Goal: Information Seeking & Learning: Find specific fact

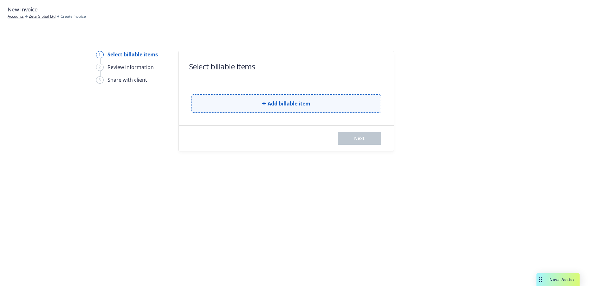
click at [288, 103] on span "Add billable item" at bounding box center [288, 104] width 43 height 8
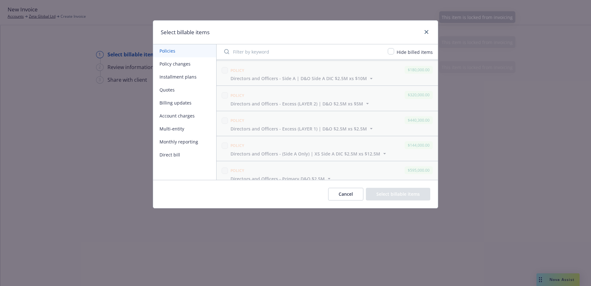
scroll to position [864, 0]
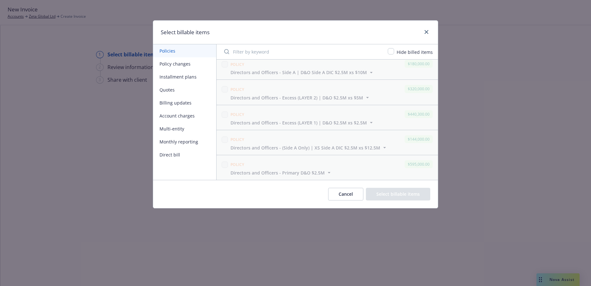
click at [183, 63] on button "Policy changes" at bounding box center [184, 63] width 63 height 13
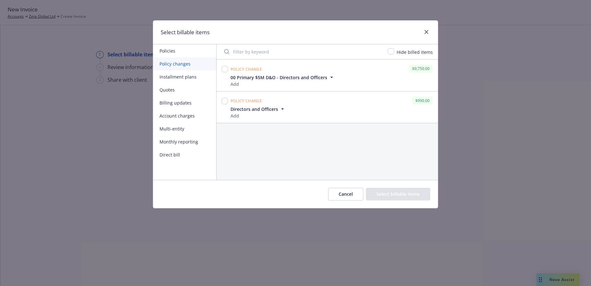
click at [331, 78] on icon "button" at bounding box center [331, 77] width 6 height 6
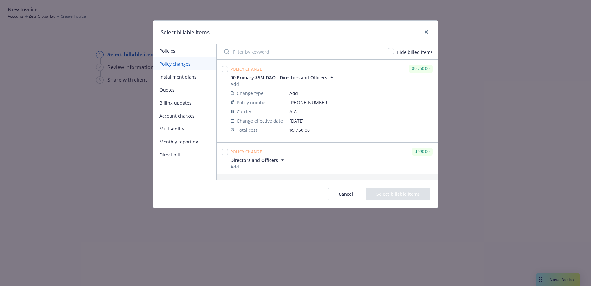
click at [331, 78] on icon "button" at bounding box center [331, 77] width 3 height 1
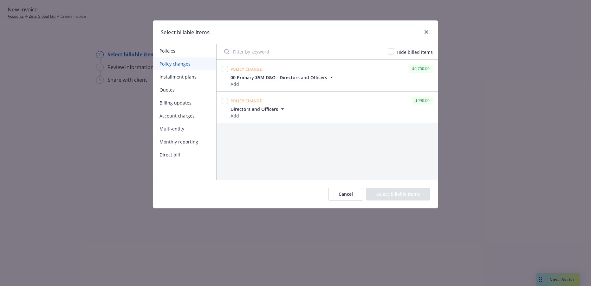
click at [283, 109] on icon "button" at bounding box center [282, 109] width 3 height 1
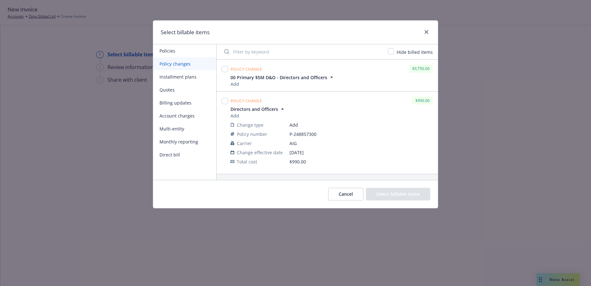
click at [283, 108] on icon "button" at bounding box center [282, 109] width 6 height 6
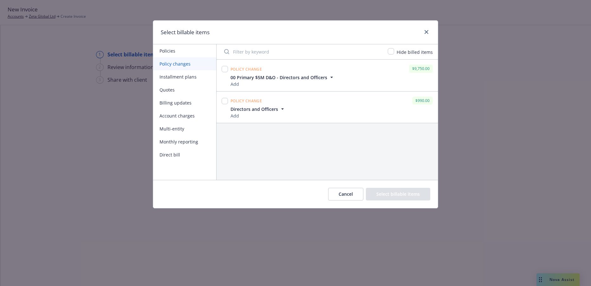
click at [183, 102] on button "Billing updates" at bounding box center [184, 102] width 63 height 13
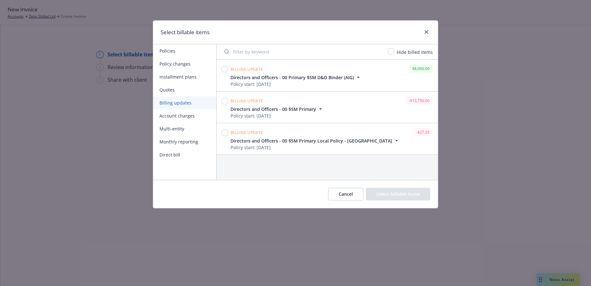
click at [319, 109] on icon "button" at bounding box center [320, 109] width 3 height 1
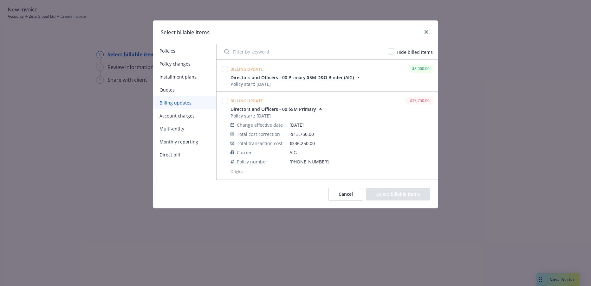
click at [319, 109] on icon "button" at bounding box center [320, 108] width 3 height 1
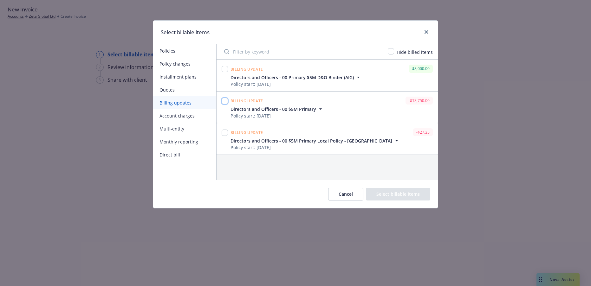
click at [224, 102] on input "checkbox" at bounding box center [225, 101] width 6 height 6
checkbox input "true"
click at [399, 194] on button "Select billable items" at bounding box center [398, 194] width 64 height 13
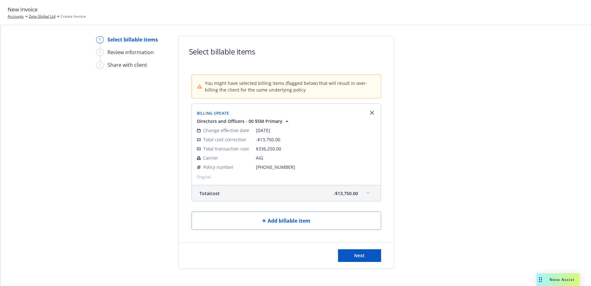
scroll to position [23, 0]
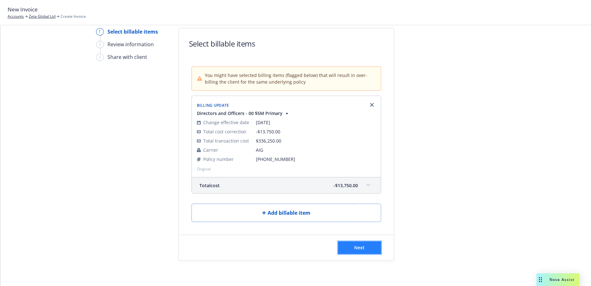
click at [360, 248] on span "Next" at bounding box center [359, 248] width 10 height 6
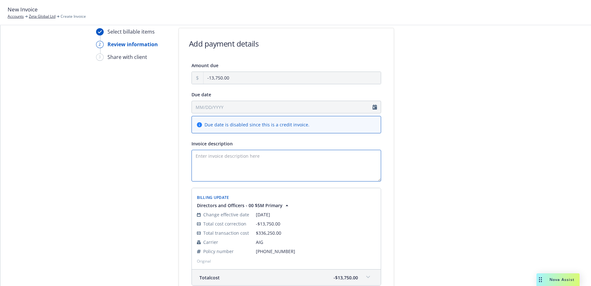
click at [194, 155] on textarea "Invoice description" at bounding box center [286, 166] width 190 height 32
type textarea "2025"
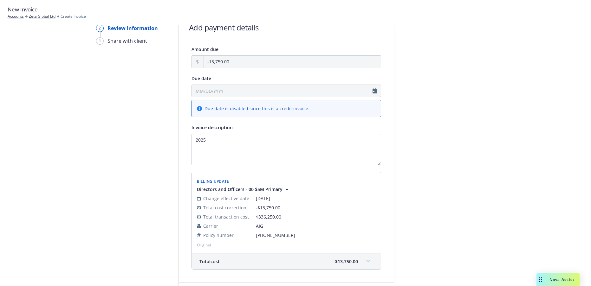
scroll to position [87, 0]
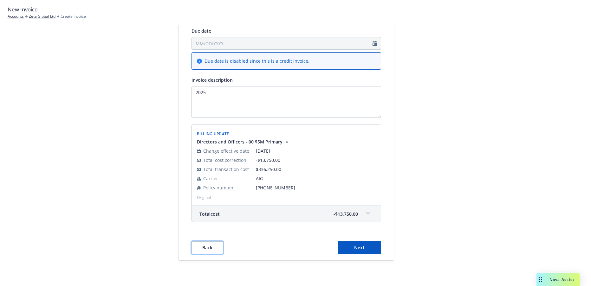
drag, startPoint x: 206, startPoint y: 247, endPoint x: 212, endPoint y: 245, distance: 6.0
click at [207, 247] on span "Back" at bounding box center [207, 248] width 10 height 6
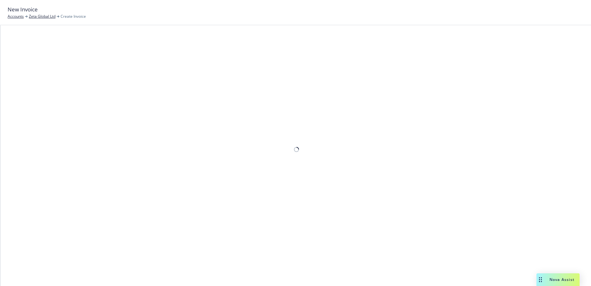
scroll to position [0, 0]
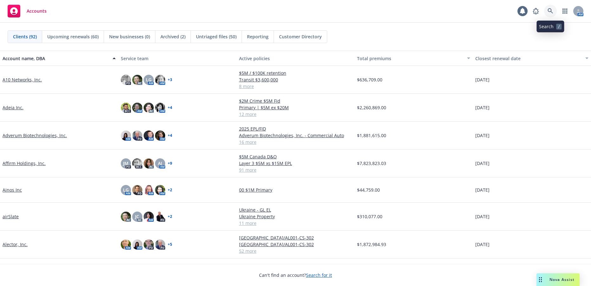
click at [550, 10] on icon at bounding box center [550, 11] width 6 height 6
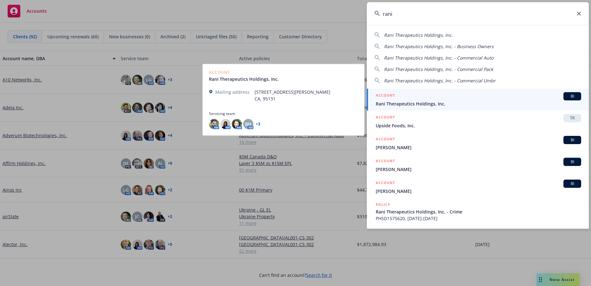
type input "rani"
click at [415, 101] on span "Rani Therapeutics Holdings, Inc." at bounding box center [478, 103] width 205 height 7
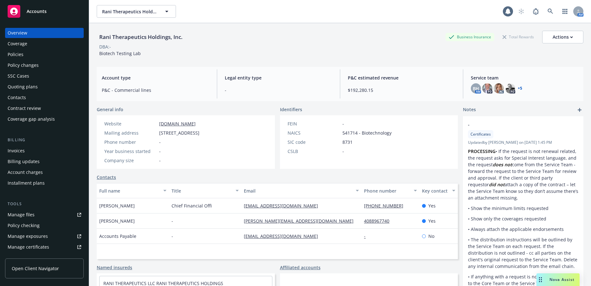
click at [20, 150] on div "Invoices" at bounding box center [16, 151] width 17 height 10
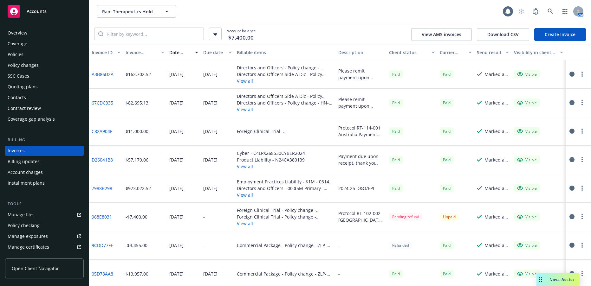
click at [14, 52] on div "Policies" at bounding box center [16, 54] width 16 height 10
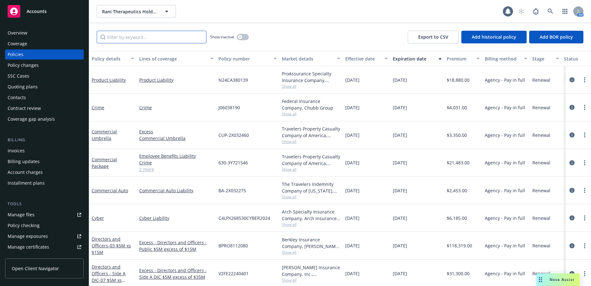
click at [135, 37] on input "Filter by keyword..." at bounding box center [152, 37] width 110 height 13
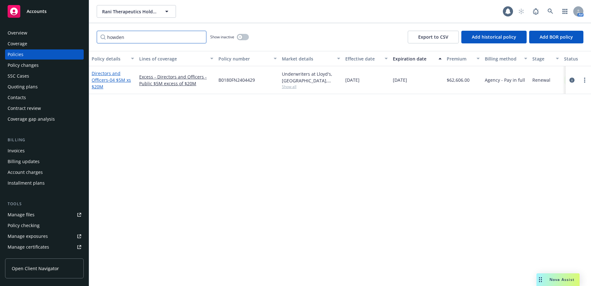
type input "howden"
click at [115, 80] on span "- 04 $5M xs $20M" at bounding box center [111, 83] width 39 height 13
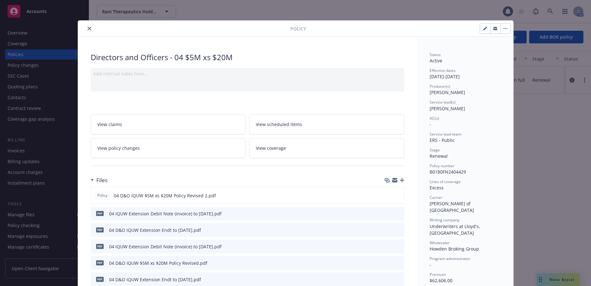
click at [131, 148] on span "View policy changes" at bounding box center [118, 148] width 42 height 7
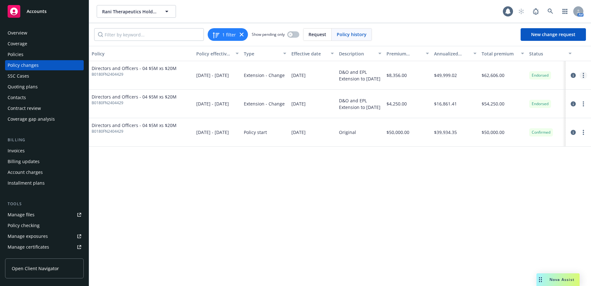
click at [584, 77] on link "more" at bounding box center [583, 76] width 8 height 8
click at [505, 126] on link "Edit billing info" at bounding box center [532, 126] width 109 height 13
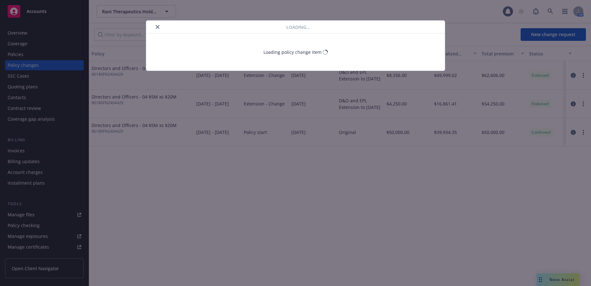
select select "CA"
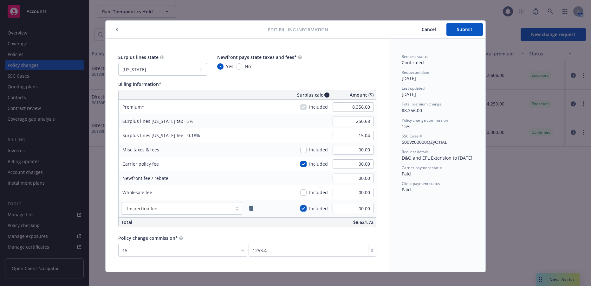
click at [116, 29] on icon "button" at bounding box center [117, 29] width 2 height 3
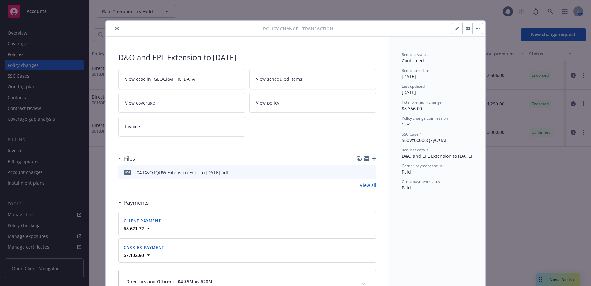
click at [115, 29] on icon "close" at bounding box center [117, 29] width 4 height 4
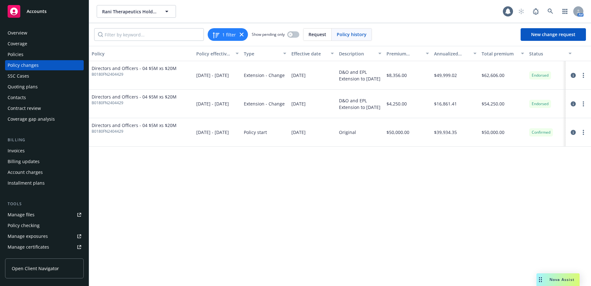
click at [15, 151] on div "Invoices" at bounding box center [16, 151] width 17 height 10
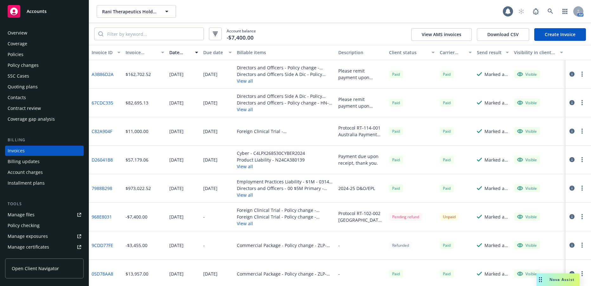
click at [108, 74] on link "A3B86D2A" at bounding box center [103, 74] width 22 height 7
click at [31, 67] on div "Policy changes" at bounding box center [23, 65] width 31 height 10
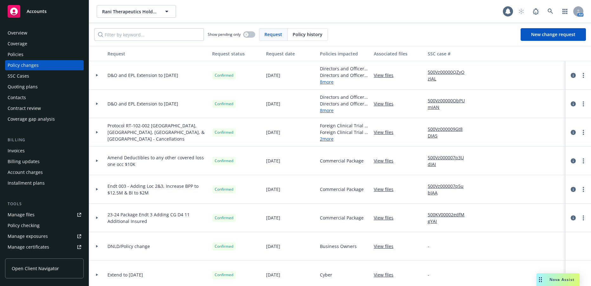
click at [96, 76] on icon at bounding box center [97, 75] width 2 height 3
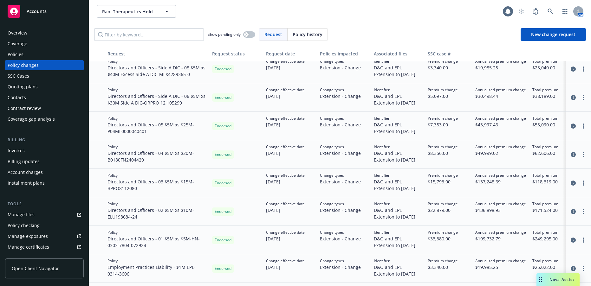
scroll to position [95, 0]
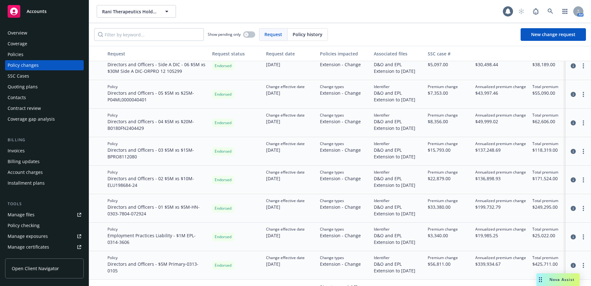
click at [16, 54] on div "Policies" at bounding box center [16, 54] width 16 height 10
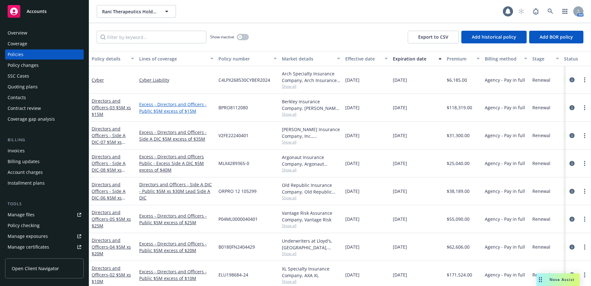
scroll to position [158, 0]
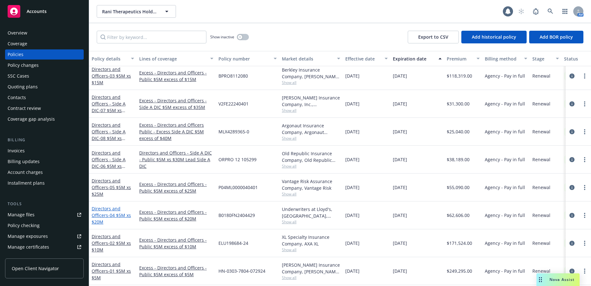
click at [124, 215] on span "- 04 $5M xs $20M" at bounding box center [111, 218] width 39 height 13
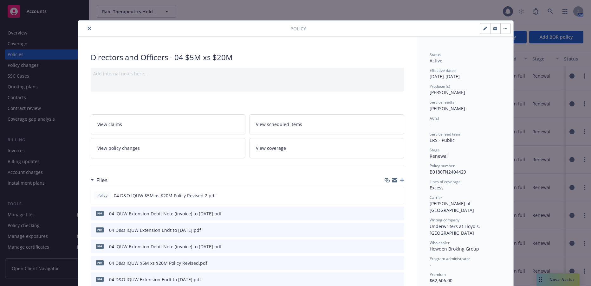
click at [87, 29] on icon "close" at bounding box center [89, 29] width 4 height 4
